Goal: Information Seeking & Learning: Find specific fact

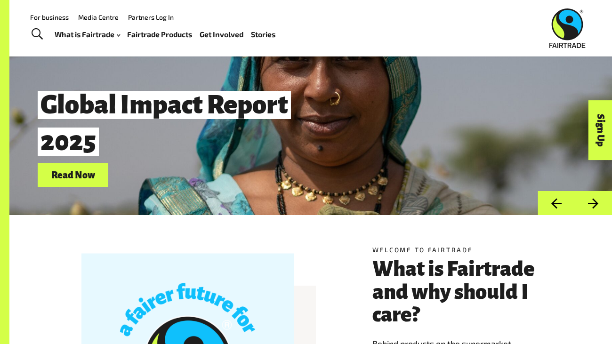
scroll to position [27, 0]
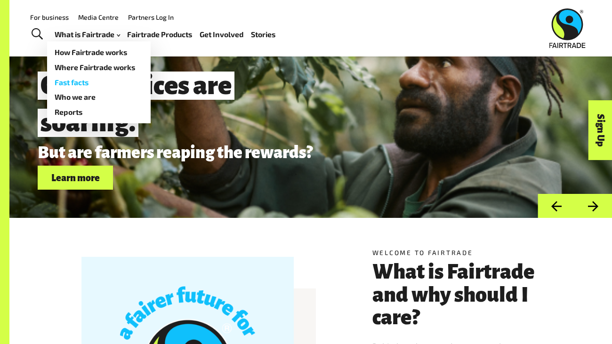
click at [93, 78] on link "Fast facts" at bounding box center [99, 82] width 104 height 15
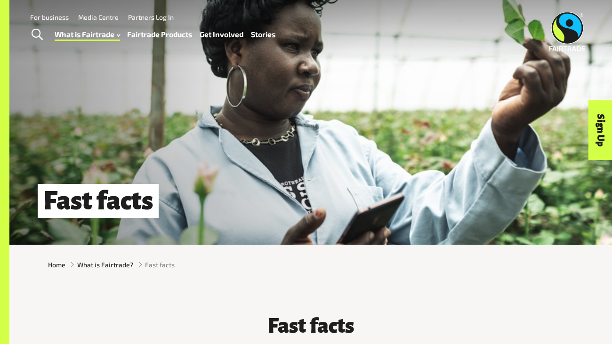
click at [148, 30] on link "Fairtrade Products" at bounding box center [159, 35] width 65 height 14
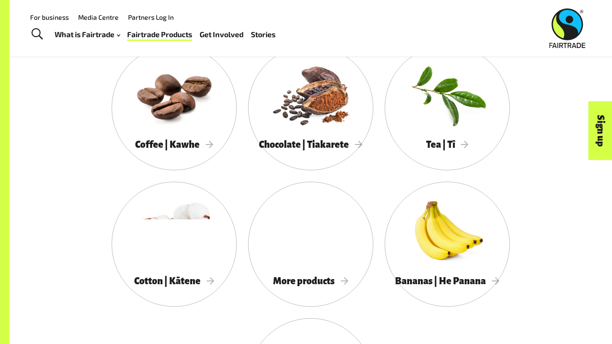
scroll to position [813, 0]
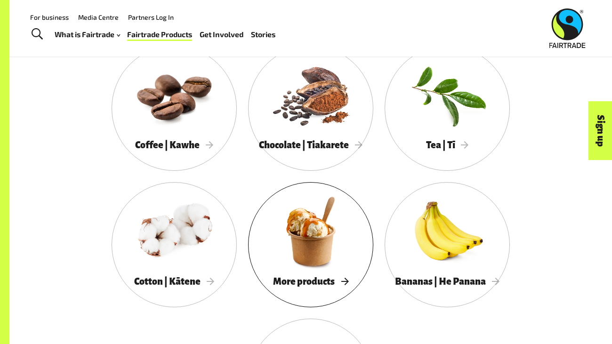
click at [307, 252] on div at bounding box center [310, 231] width 125 height 81
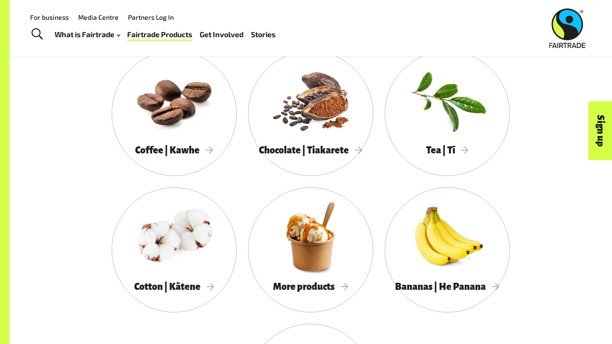
scroll to position [806, 0]
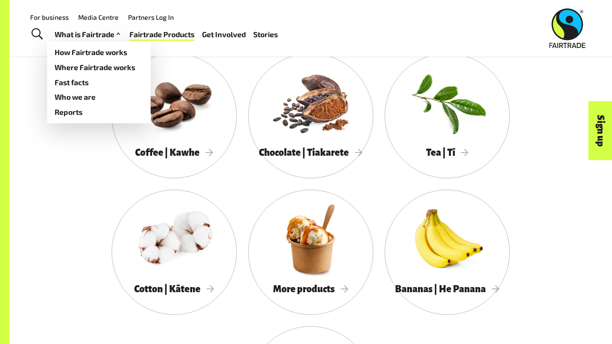
click at [102, 38] on link "What is Fairtrade" at bounding box center [89, 35] width 68 height 14
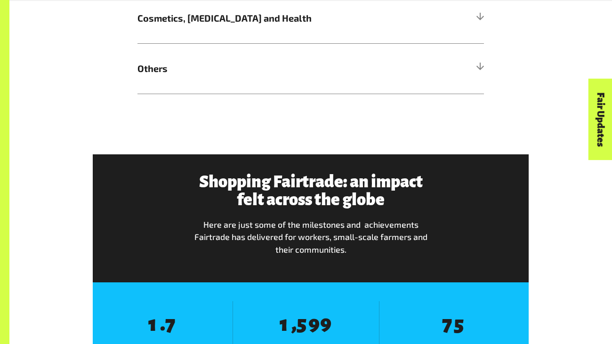
scroll to position [840, 0]
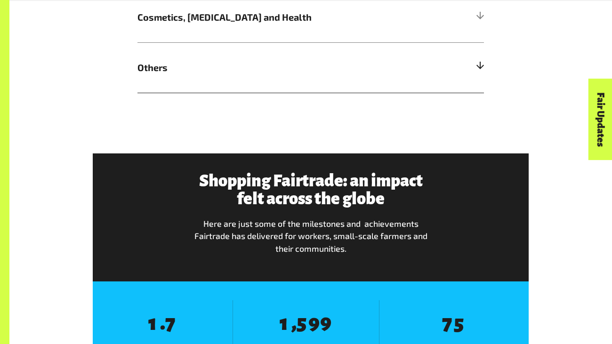
click at [392, 74] on h5 "Others" at bounding box center [311, 67] width 347 height 50
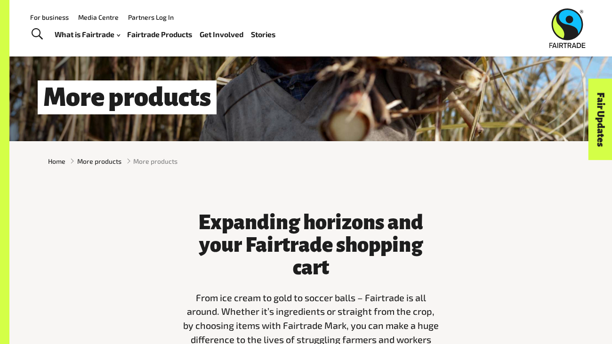
scroll to position [0, 0]
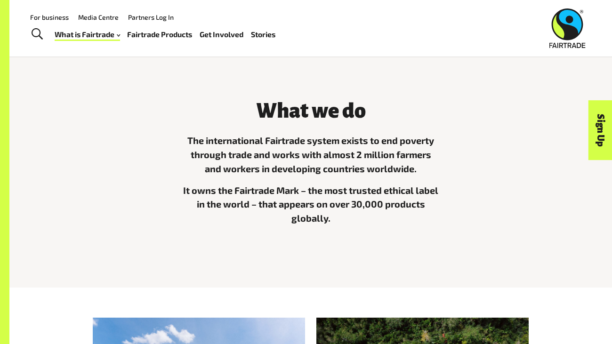
scroll to position [215, 0]
click at [35, 44] on link "Toggle Search" at bounding box center [36, 35] width 23 height 24
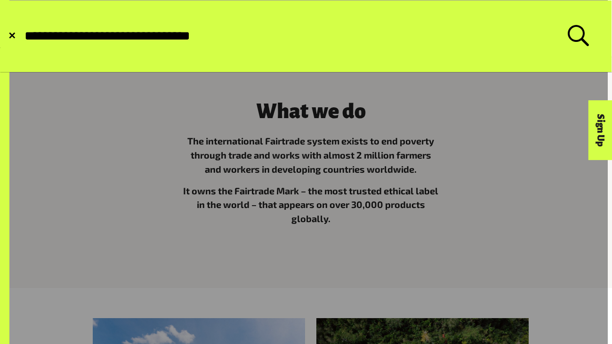
type input "**********"
click at [23, 36] on button "Submit Search" at bounding box center [23, 36] width 0 height 0
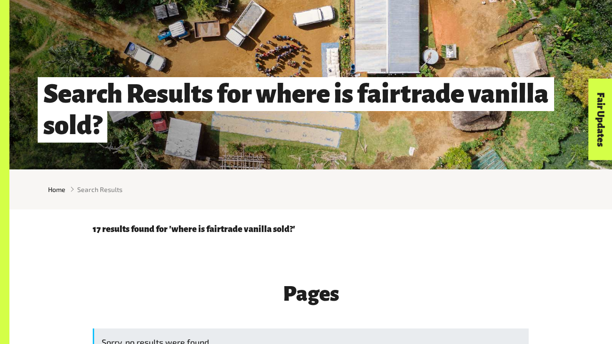
scroll to position [104, 0]
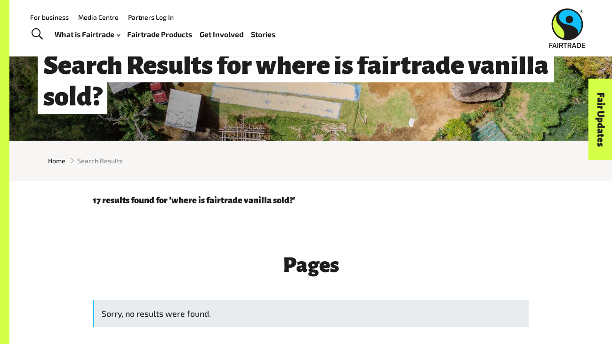
click at [39, 41] on link "Toggle Search" at bounding box center [36, 35] width 23 height 24
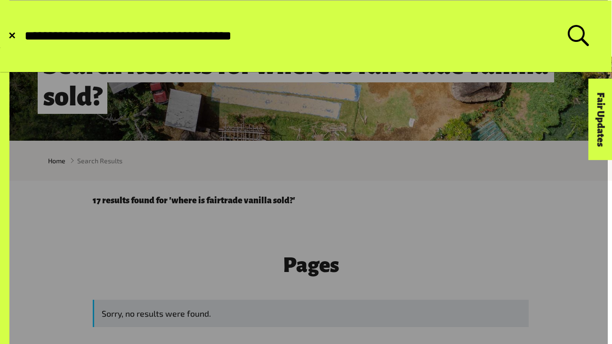
type input "**********"
click at [23, 36] on button "Submit Search" at bounding box center [23, 36] width 0 height 0
